Goal: Navigation & Orientation: Find specific page/section

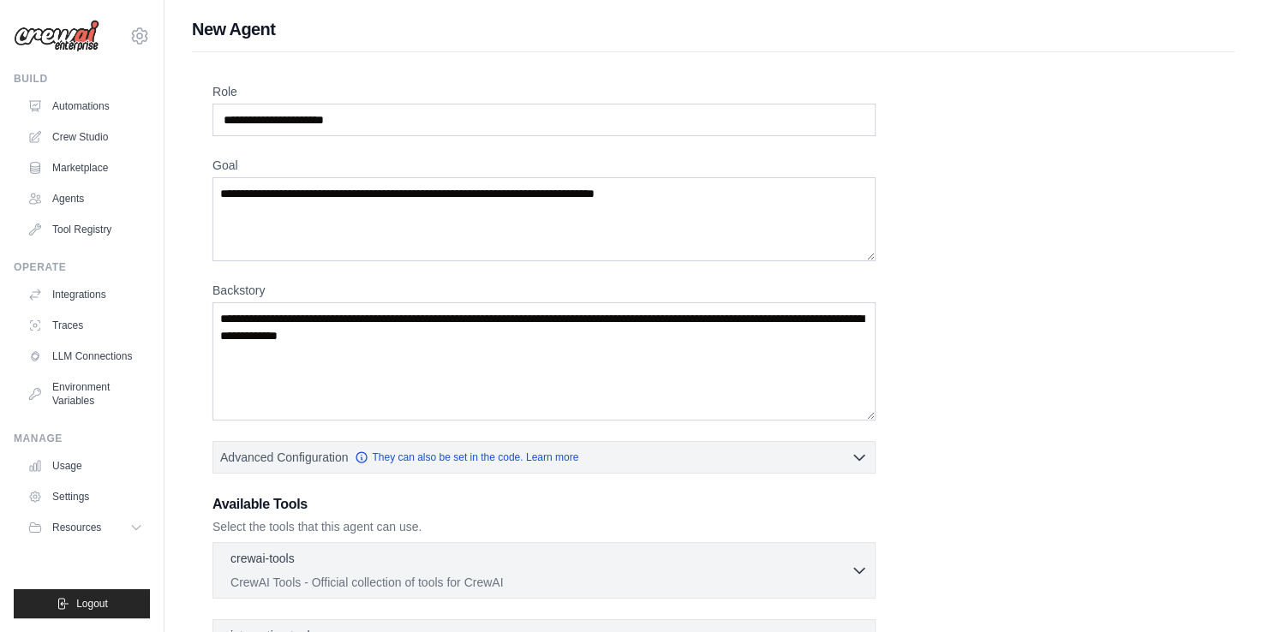
click at [339, 83] on label "Role" at bounding box center [543, 91] width 663 height 17
click at [339, 104] on input "Role" at bounding box center [543, 120] width 663 height 33
click at [995, 385] on div "Role Goal [GEOGRAPHIC_DATA] Advanced Configuration They can also be set in the …" at bounding box center [713, 424] width 1002 height 682
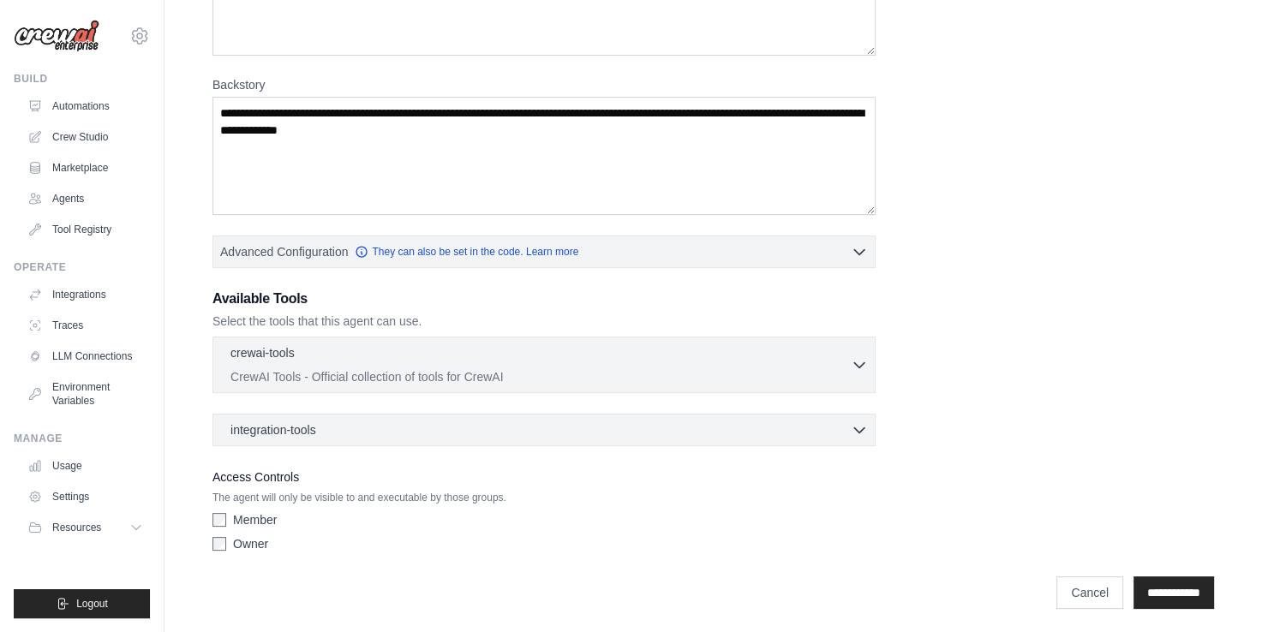
scroll to position [206, 0]
click at [58, 200] on link "Agents" at bounding box center [86, 198] width 129 height 27
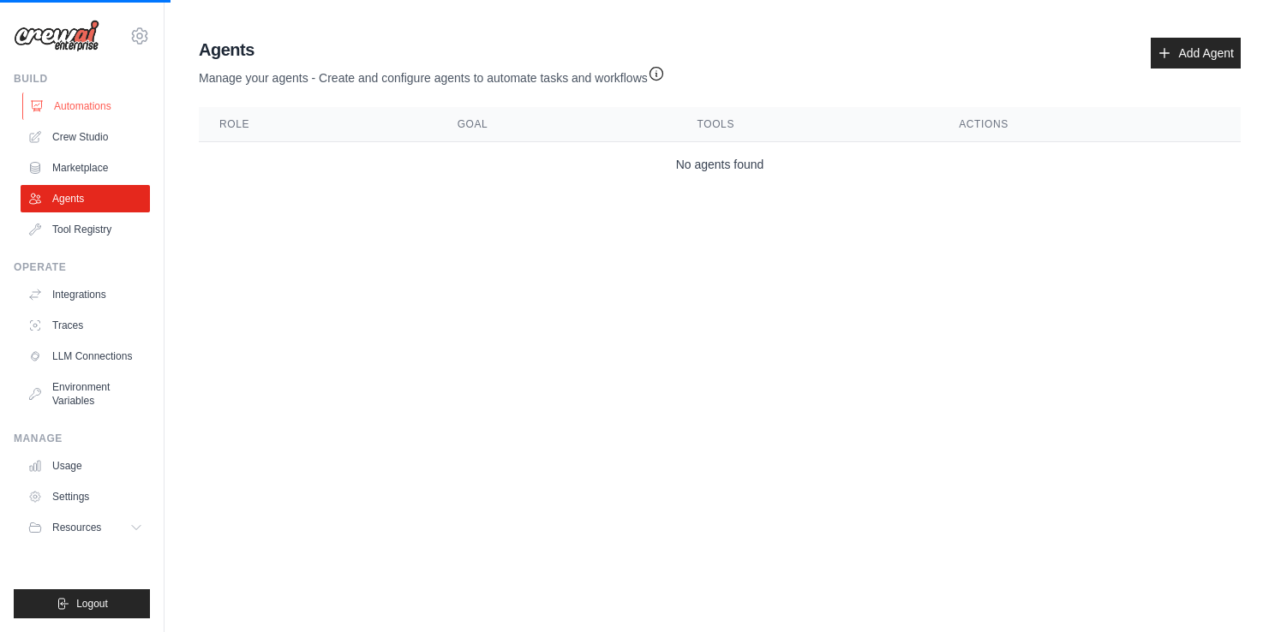
click at [67, 100] on link "Automations" at bounding box center [86, 106] width 129 height 27
click at [82, 105] on link "Automations" at bounding box center [86, 106] width 129 height 27
